Goal: Information Seeking & Learning: Learn about a topic

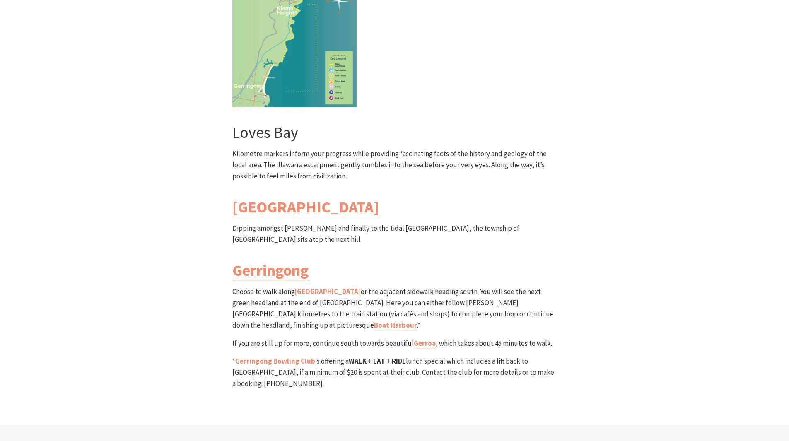
scroll to position [2509, 0]
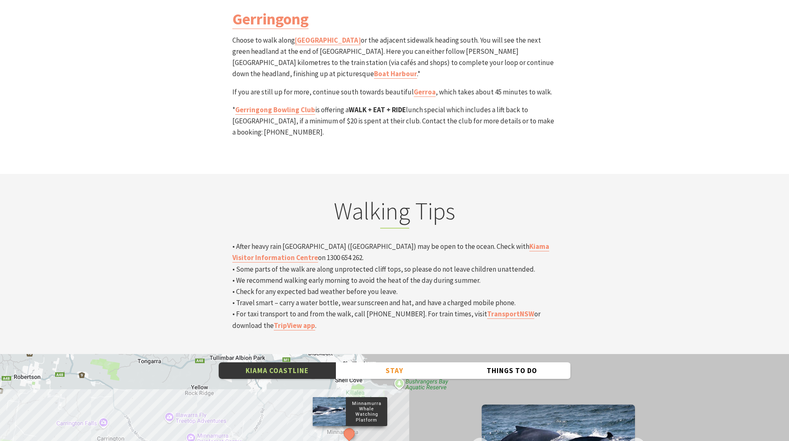
click at [294, 241] on p "• After heavy rain [GEOGRAPHIC_DATA] ([GEOGRAPHIC_DATA]) may be open to the oce…" at bounding box center [394, 286] width 325 height 90
drag, startPoint x: 294, startPoint y: 154, endPoint x: 310, endPoint y: 154, distance: 15.7
click at [310, 241] on p "• After heavy rain [GEOGRAPHIC_DATA] ([GEOGRAPHIC_DATA]) may be open to the oce…" at bounding box center [394, 286] width 325 height 90
click at [337, 241] on p "• After heavy rain [GEOGRAPHIC_DATA] ([GEOGRAPHIC_DATA]) may be open to the oce…" at bounding box center [394, 286] width 325 height 90
click at [487, 242] on link "Kiama Visitor Information Centre" at bounding box center [390, 252] width 317 height 21
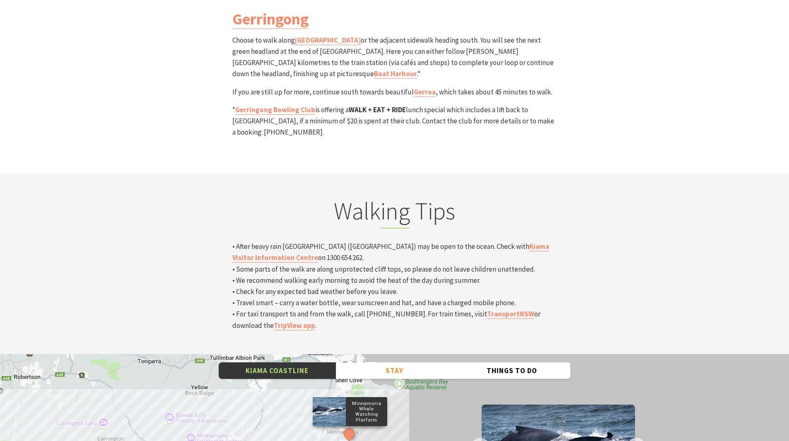
click at [375, 400] on p "Minnamurra Whale Watching Platform" at bounding box center [366, 412] width 41 height 24
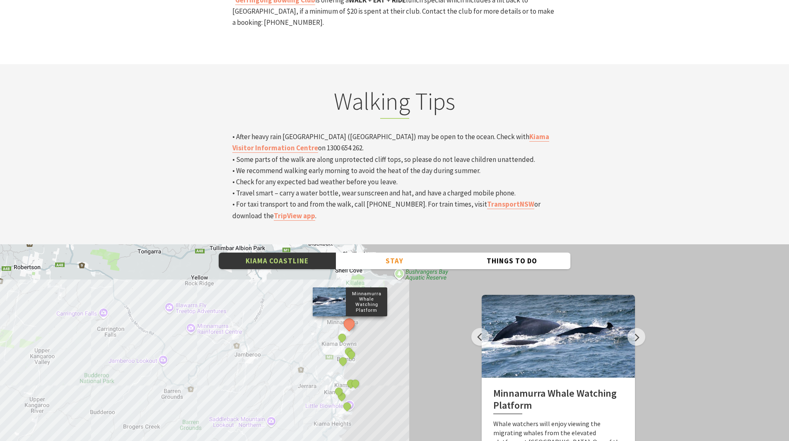
scroll to position [2633, 0]
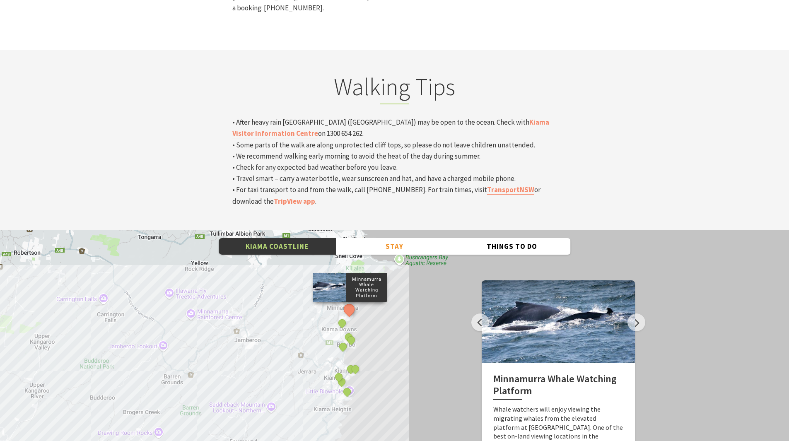
click at [501, 373] on h2 "Minnamurra Whale Watching Platform" at bounding box center [558, 386] width 130 height 27
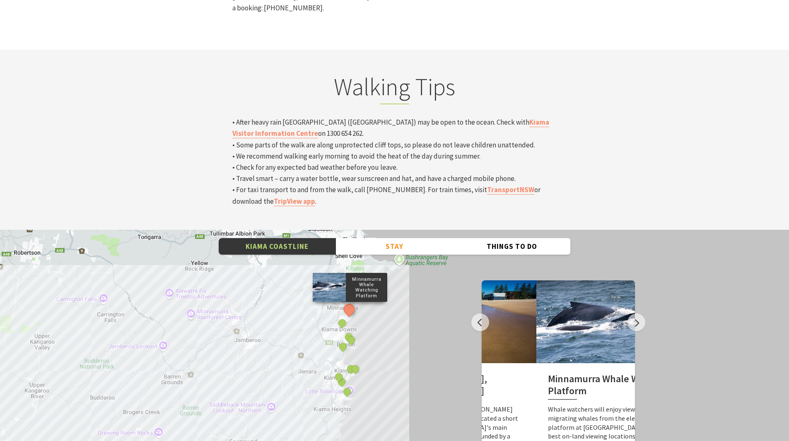
drag, startPoint x: 501, startPoint y: 289, endPoint x: 555, endPoint y: 294, distance: 55.0
click at [555, 373] on h2 "Minnamurra Whale Watching Platform" at bounding box center [613, 386] width 130 height 27
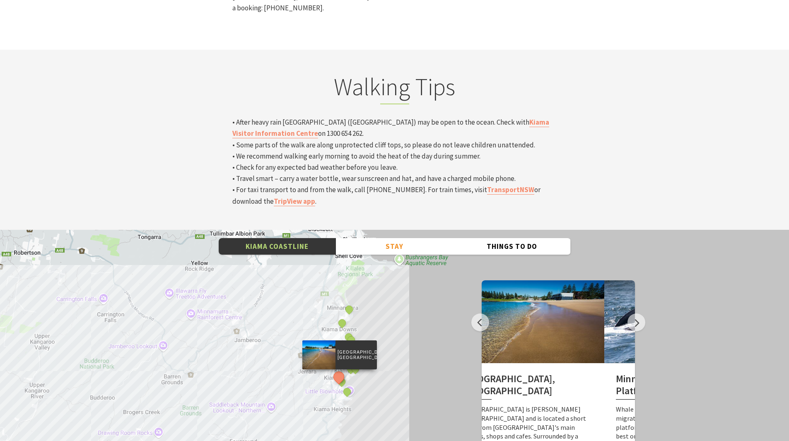
drag, startPoint x: 575, startPoint y: 305, endPoint x: 430, endPoint y: 309, distance: 145.0
click at [419, 314] on div "Kiama Coastline Stay Camping & Holiday Parks Hotels, Motels & Resorts Self Cont…" at bounding box center [394, 379] width 789 height 298
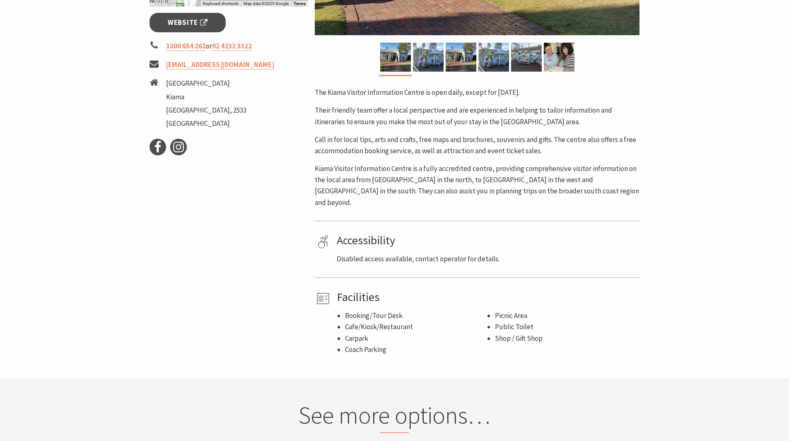
scroll to position [456, 0]
